Goal: Find specific page/section: Find specific page/section

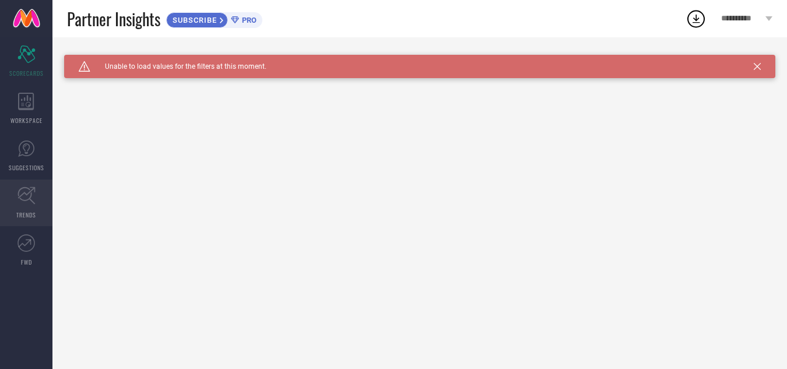
click at [32, 199] on icon at bounding box center [26, 196] width 18 height 18
